Goal: Navigation & Orientation: Go to known website

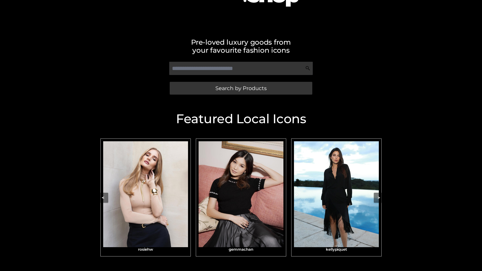
scroll to position [88, 0]
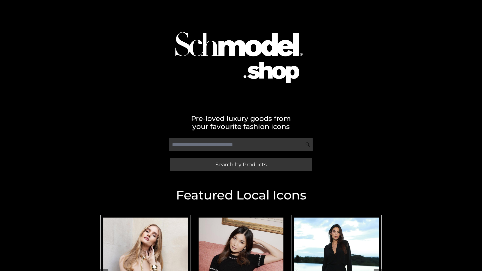
scroll to position [7, 0]
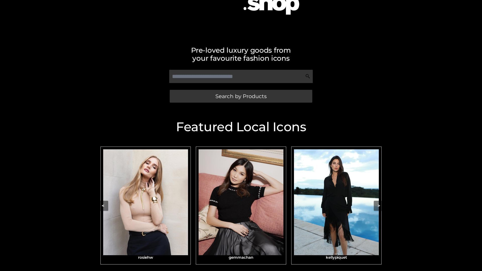
scroll to position [107, 0]
